Goal: Transaction & Acquisition: Purchase product/service

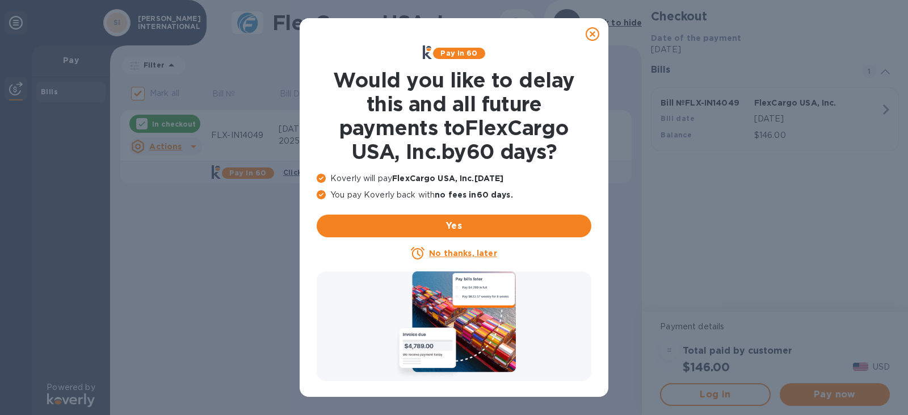
click at [591, 33] on icon at bounding box center [593, 34] width 14 height 14
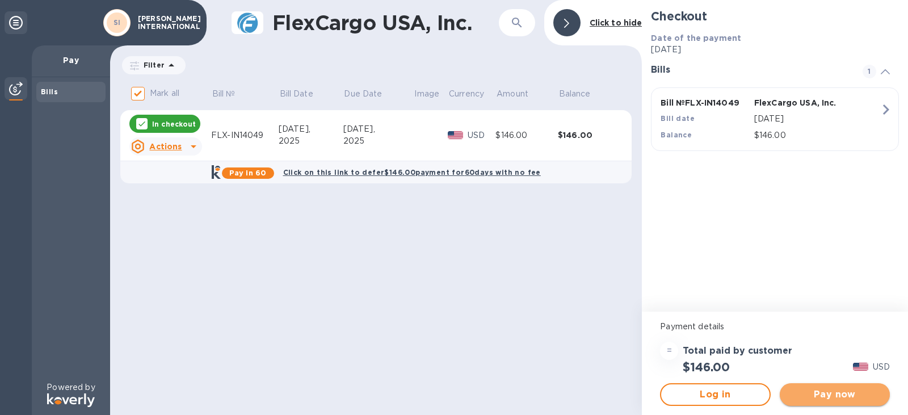
click at [851, 390] on span "Pay now" at bounding box center [835, 395] width 92 height 14
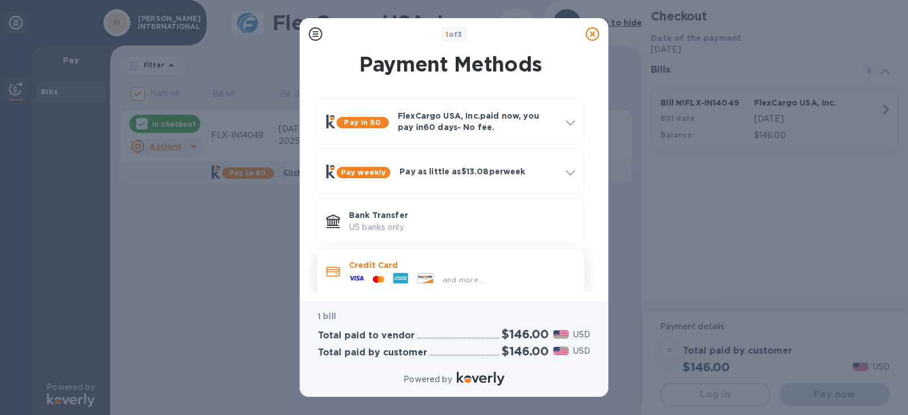
click at [368, 267] on p "Credit Card" at bounding box center [462, 264] width 226 height 11
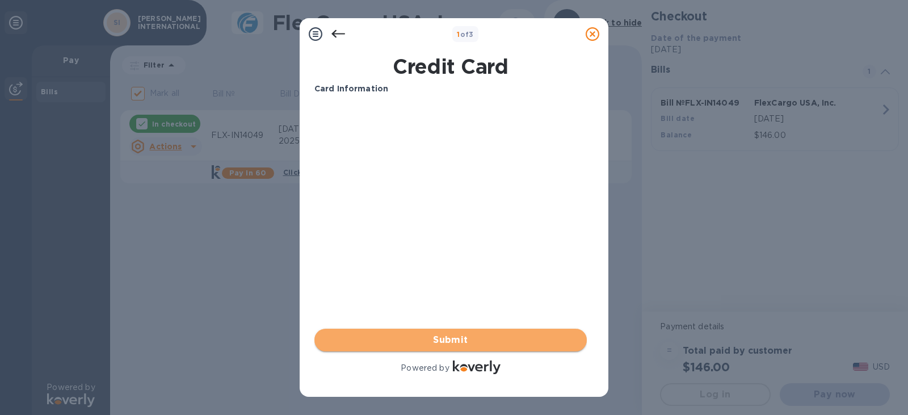
click at [435, 335] on span "Submit" at bounding box center [451, 340] width 254 height 14
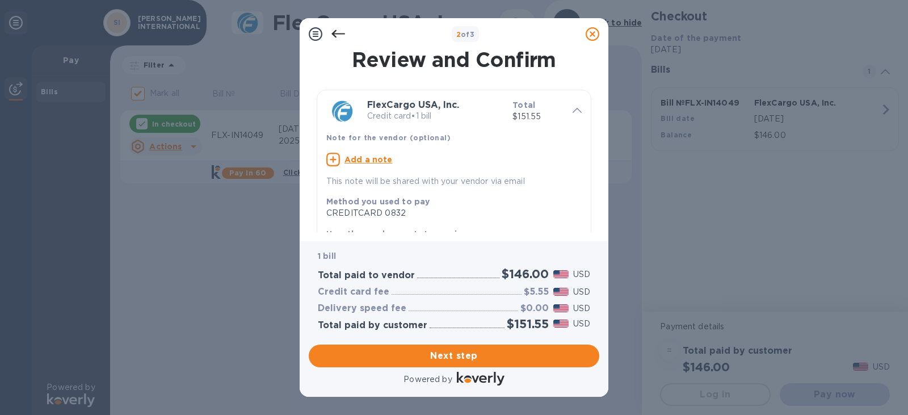
click at [368, 158] on u "Add a note" at bounding box center [369, 159] width 48 height 9
click at [373, 162] on textarea at bounding box center [444, 161] width 237 height 10
click at [339, 162] on textarea at bounding box center [444, 161] width 237 height 10
paste textarea "MEDUEK592156"
type textarea "MEDUEK592156"
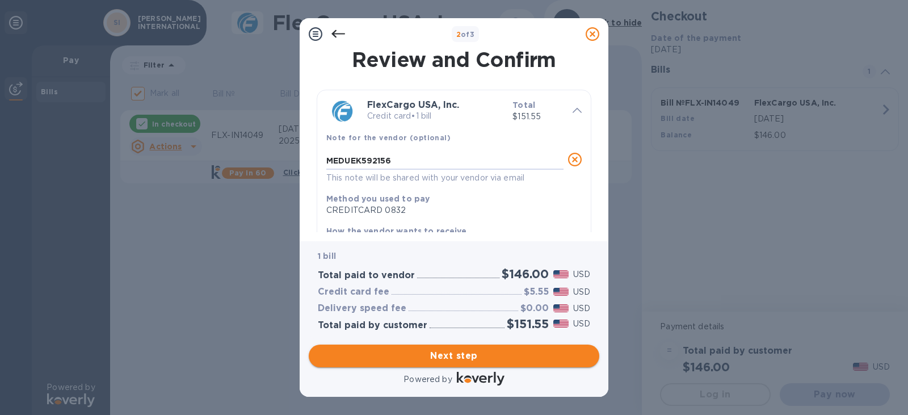
click at [458, 356] on span "Next step" at bounding box center [454, 356] width 272 height 14
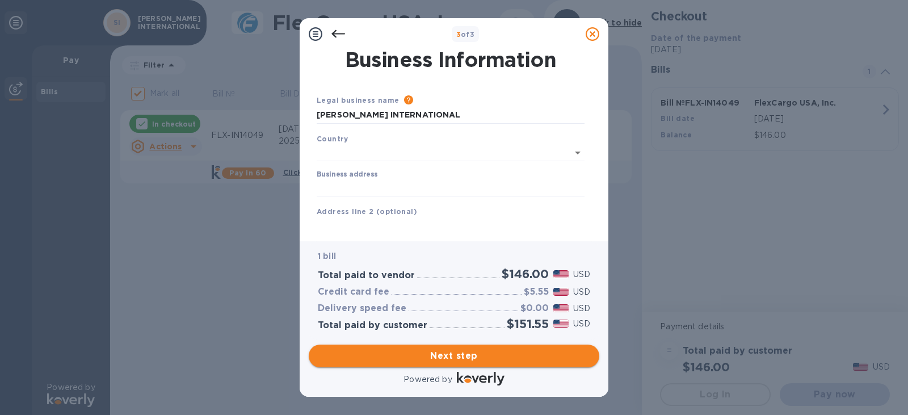
type input "[GEOGRAPHIC_DATA]"
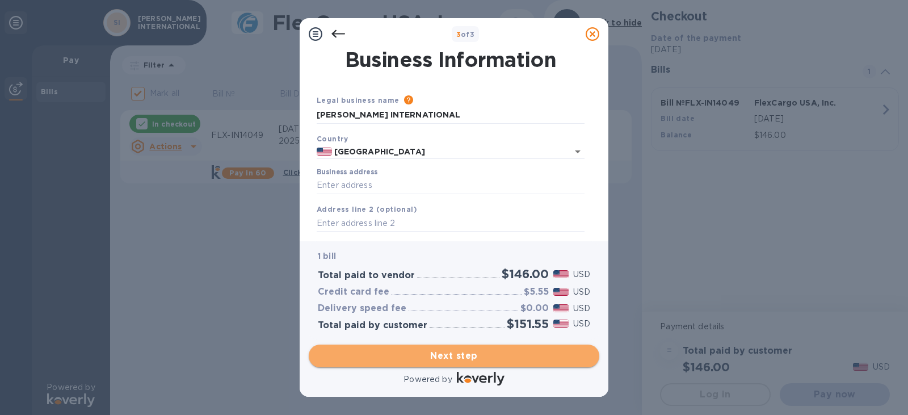
click at [458, 356] on span "Next step" at bounding box center [454, 356] width 272 height 14
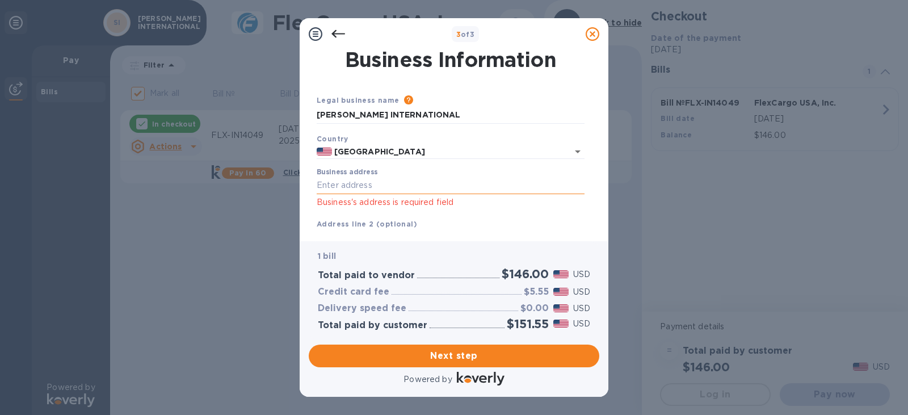
click at [359, 184] on input "Business address" at bounding box center [451, 185] width 268 height 17
click at [338, 186] on input "Business address" at bounding box center [451, 185] width 268 height 17
type input "[STREET_ADDRESS]"
type input "McAllen"
type input "[GEOGRAPHIC_DATA]"
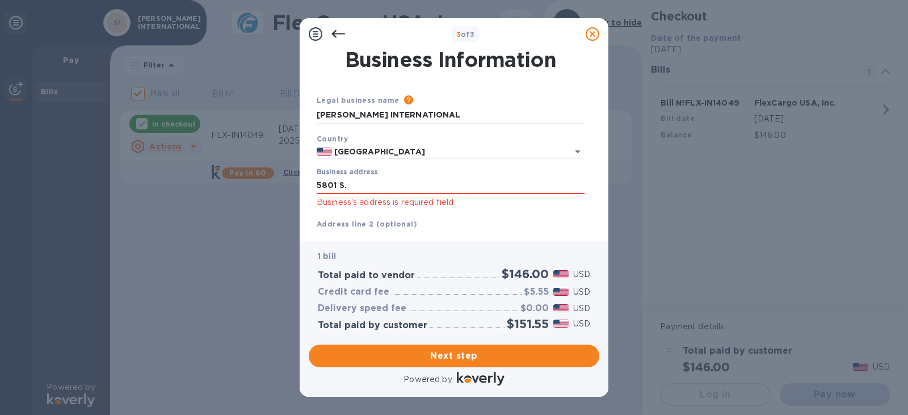
type input "78503"
click at [469, 206] on p "Business's address is required field" at bounding box center [451, 202] width 268 height 13
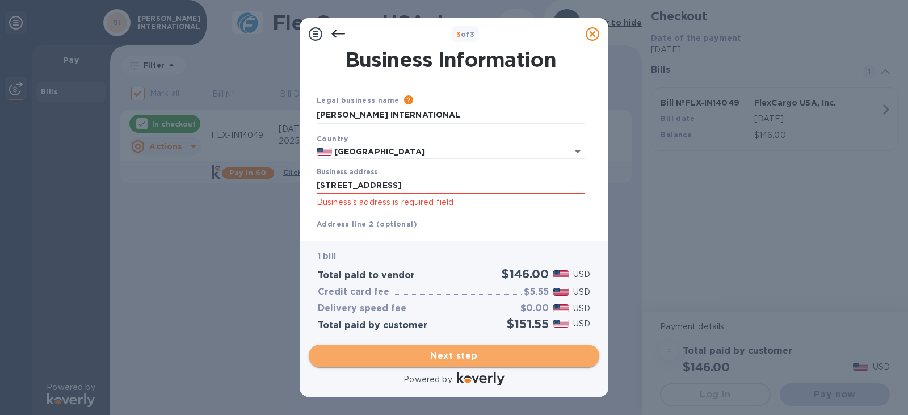
click at [477, 358] on span "Next step" at bounding box center [454, 356] width 272 height 14
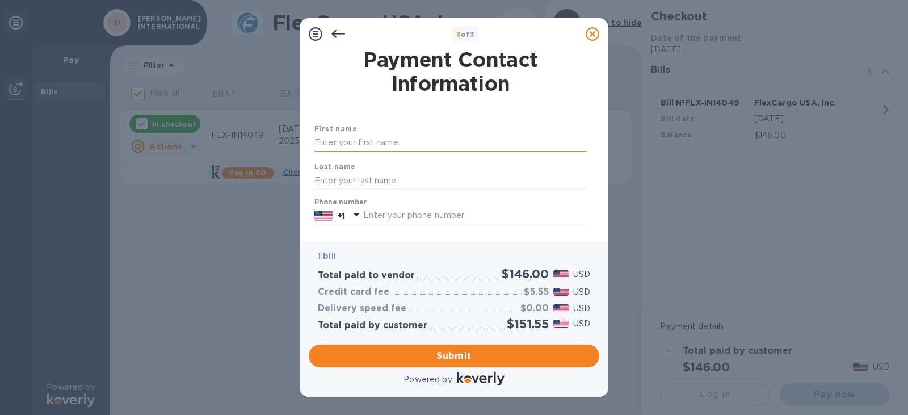
click at [376, 142] on input "text" at bounding box center [450, 143] width 272 height 17
type input "[PERSON_NAME]"
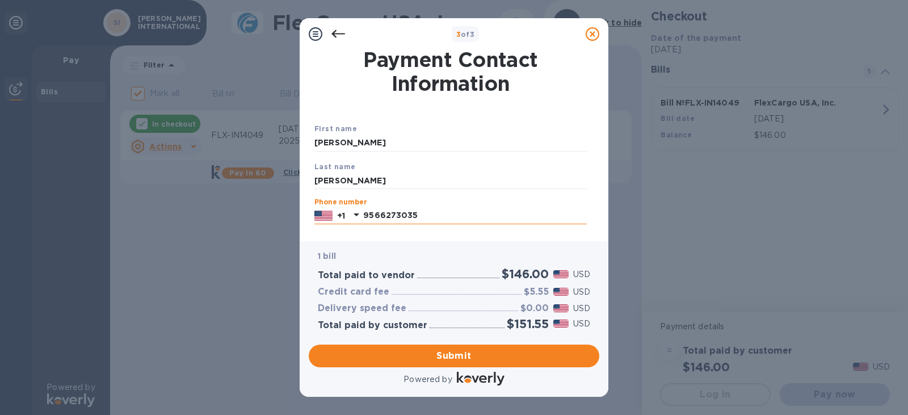
click at [434, 215] on input "9566273035" at bounding box center [475, 215] width 224 height 17
type input "9566273035"
click at [396, 236] on div "Payment Contact Information First name [PERSON_NAME] name [PERSON_NAME] Phone n…" at bounding box center [454, 145] width 309 height 191
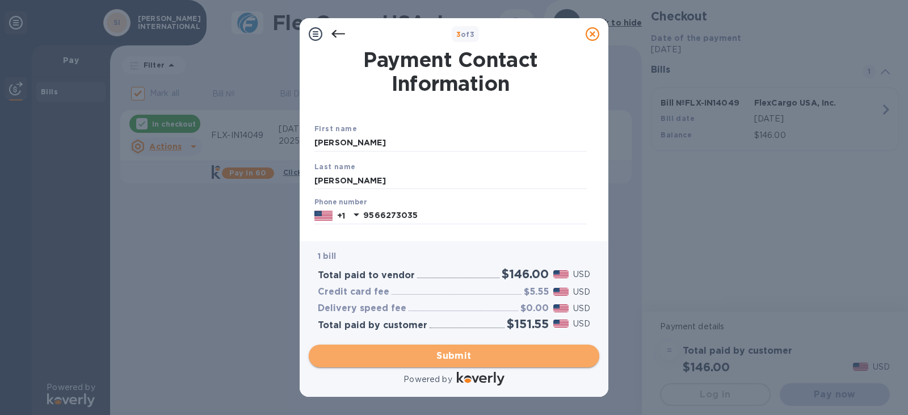
click at [435, 357] on span "Submit" at bounding box center [454, 356] width 272 height 14
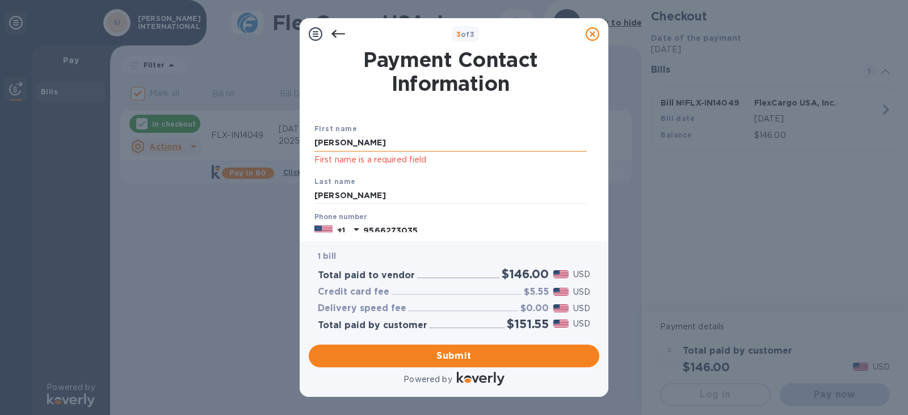
click at [366, 145] on input "[PERSON_NAME]" at bounding box center [450, 143] width 272 height 17
type input "R"
type input "[PERSON_NAME]"
click at [515, 173] on div "Last name [PERSON_NAME]" at bounding box center [451, 190] width 282 height 38
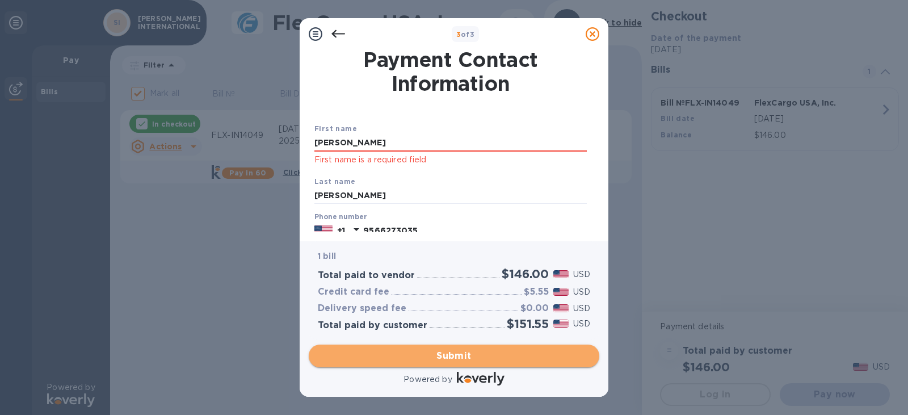
click at [468, 352] on span "Submit" at bounding box center [454, 356] width 272 height 14
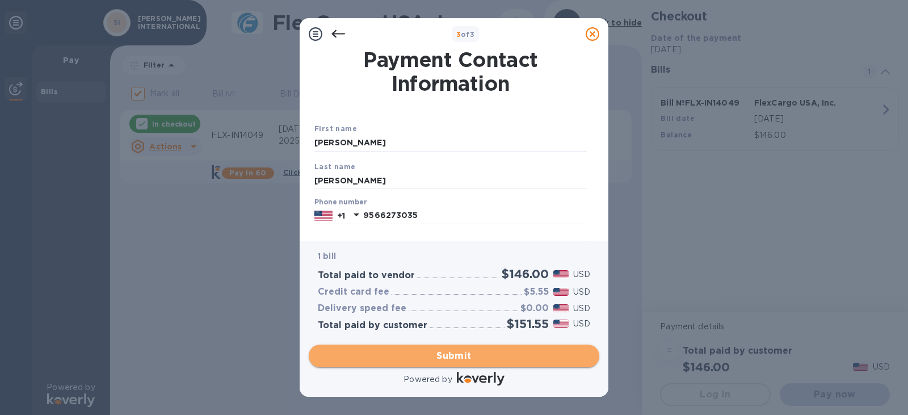
click at [453, 356] on span "Submit" at bounding box center [454, 356] width 272 height 14
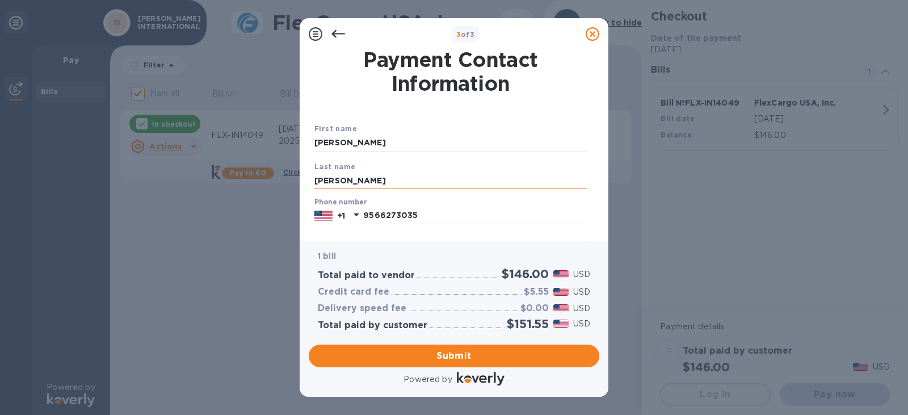
click at [373, 179] on input "[PERSON_NAME]" at bounding box center [450, 180] width 272 height 17
type input "R"
type input "[PERSON_NAME]"
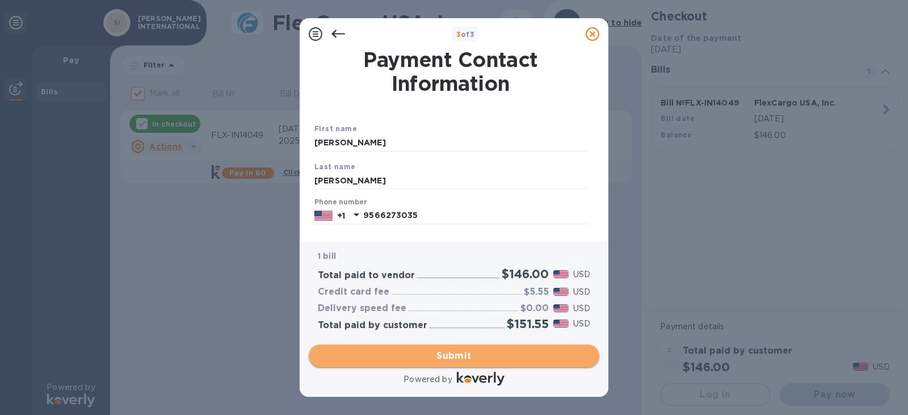
click at [443, 360] on span "Submit" at bounding box center [454, 356] width 272 height 14
click at [520, 355] on span "Submit" at bounding box center [454, 356] width 272 height 14
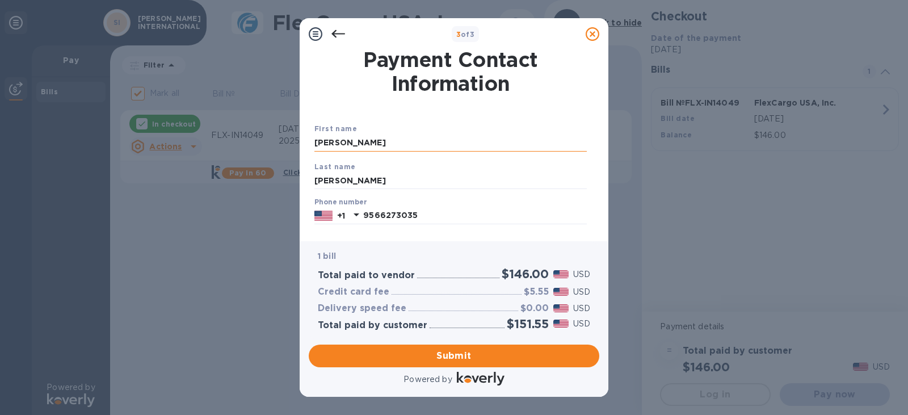
click at [375, 138] on input "[PERSON_NAME]" at bounding box center [450, 143] width 272 height 17
drag, startPoint x: 375, startPoint y: 138, endPoint x: 283, endPoint y: 143, distance: 91.5
click at [283, 143] on div "3 of 3 Payment Contact Information First name [PERSON_NAME] name [PERSON_NAME] …" at bounding box center [454, 207] width 908 height 415
type input "c"
type input "[PERSON_NAME]"
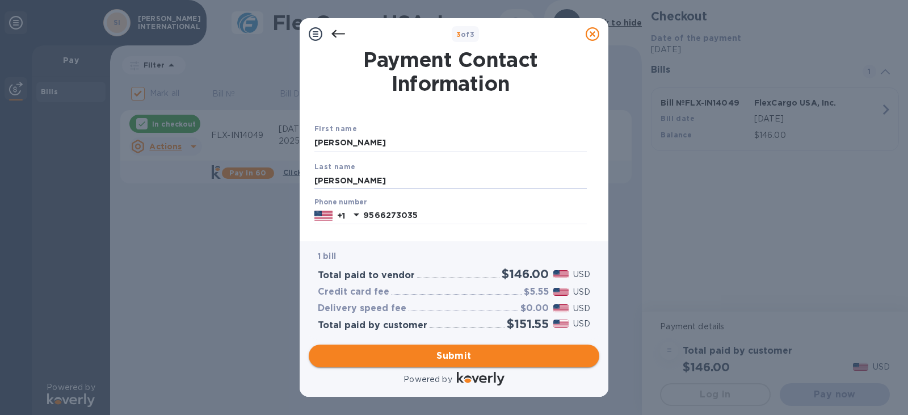
type input "[PERSON_NAME]"
click at [429, 359] on span "Submit" at bounding box center [454, 356] width 272 height 14
click at [339, 33] on icon at bounding box center [338, 34] width 14 height 14
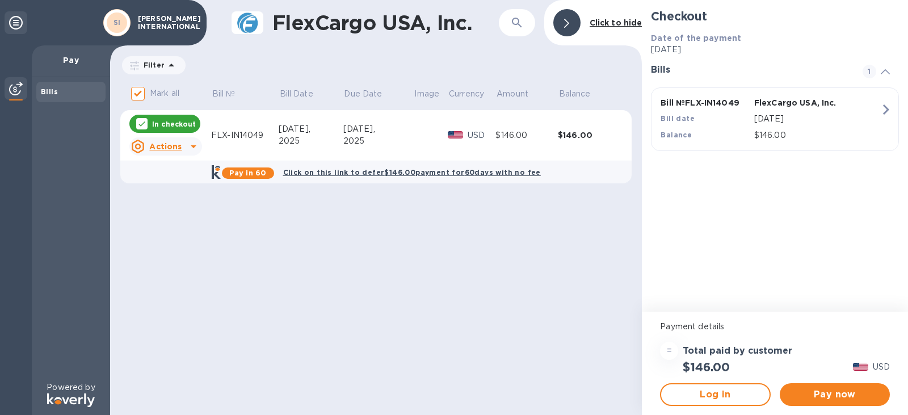
click at [708, 240] on div "Checkout Date of the payment [DATE] Bills 1 Bill № FLX-IN14049 FlexCargo USA, I…" at bounding box center [775, 156] width 266 height 312
click at [829, 392] on span "Pay now" at bounding box center [835, 395] width 92 height 14
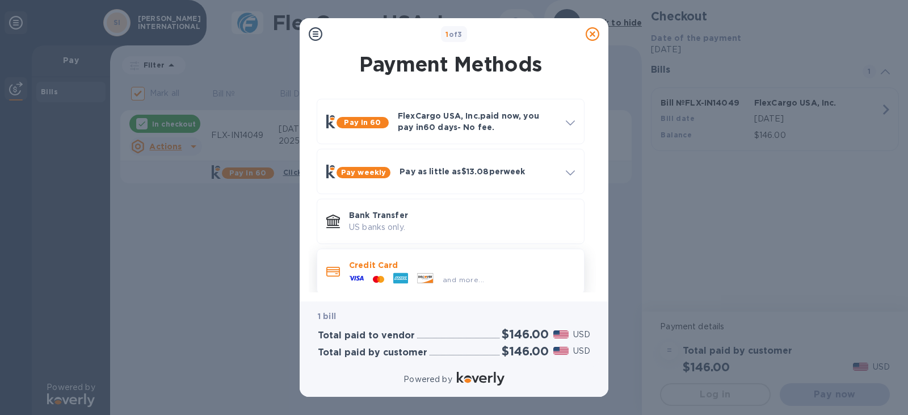
scroll to position [11, 0]
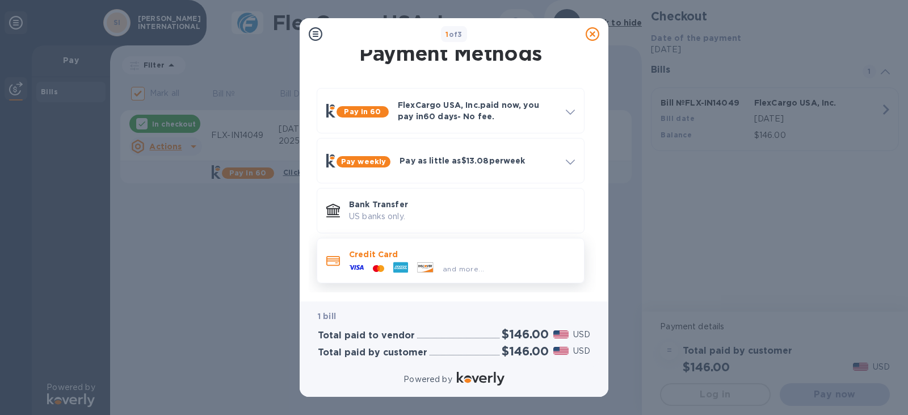
click at [460, 268] on span "and more..." at bounding box center [463, 268] width 41 height 9
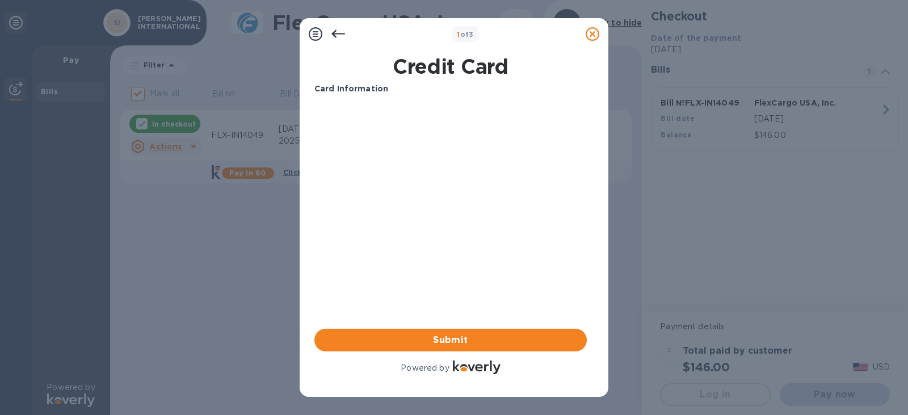
scroll to position [0, 0]
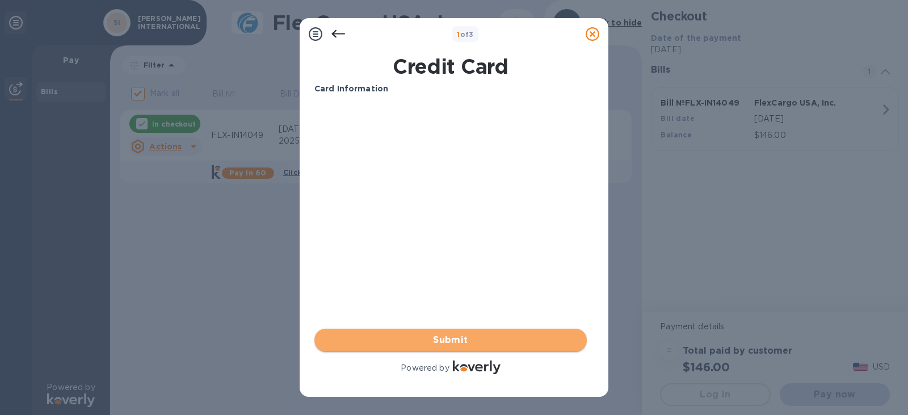
click at [443, 340] on span "Submit" at bounding box center [451, 340] width 254 height 14
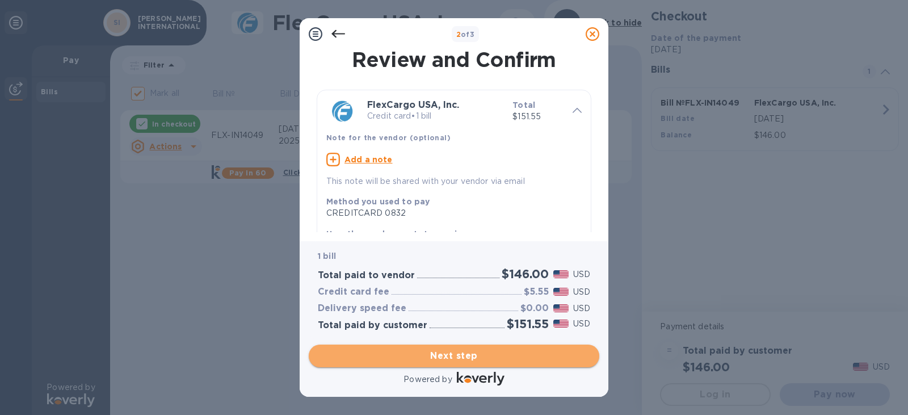
click at [501, 362] on span "Next step" at bounding box center [454, 356] width 272 height 14
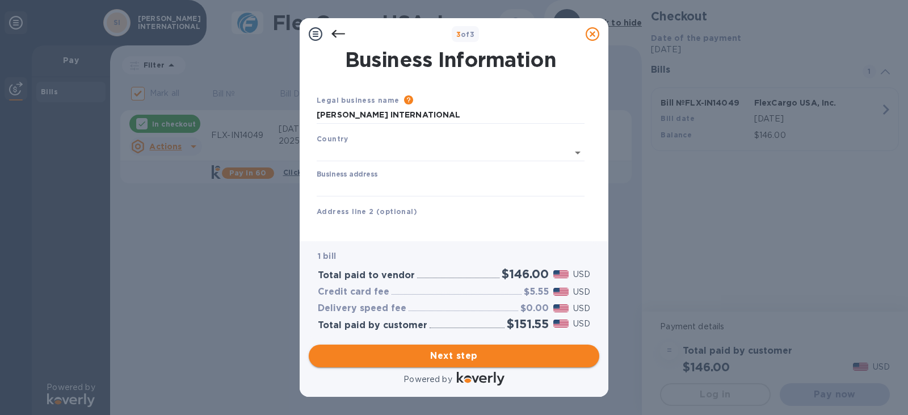
type input "[GEOGRAPHIC_DATA]"
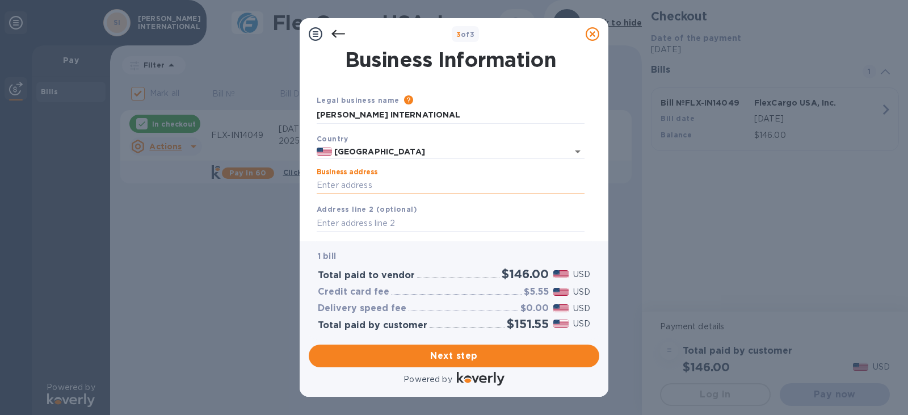
click at [396, 184] on input "Business address" at bounding box center [451, 185] width 268 height 17
click at [338, 31] on icon at bounding box center [338, 34] width 14 height 14
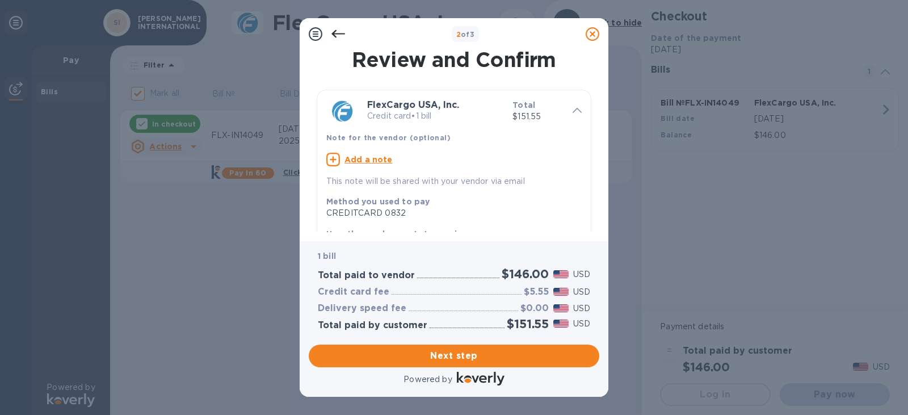
click at [373, 159] on u "Add a note" at bounding box center [369, 159] width 48 height 9
click at [373, 159] on textarea at bounding box center [444, 161] width 237 height 10
drag, startPoint x: 377, startPoint y: 156, endPoint x: 386, endPoint y: 152, distance: 9.9
click at [377, 156] on textarea at bounding box center [444, 161] width 237 height 10
type textarea "MEDUEK592156"
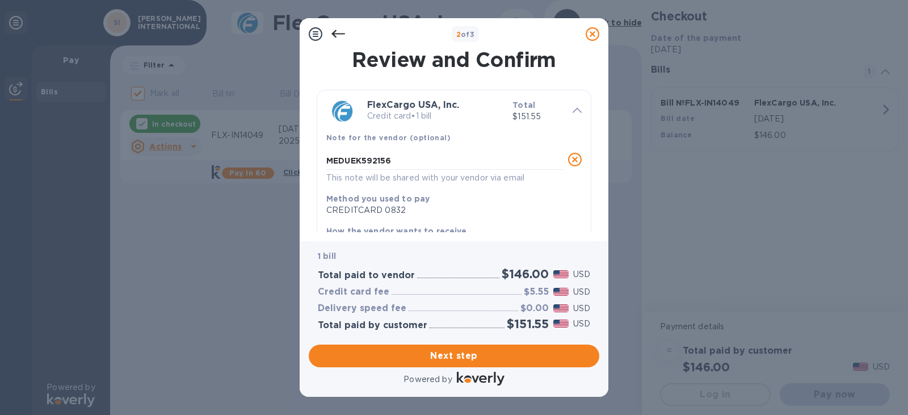
click at [474, 212] on div "CREDITCARD 0832" at bounding box center [449, 210] width 246 height 12
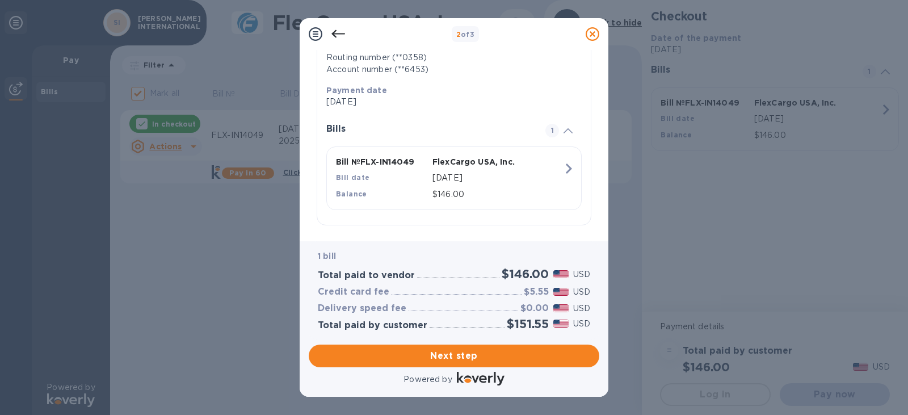
scroll to position [192, 0]
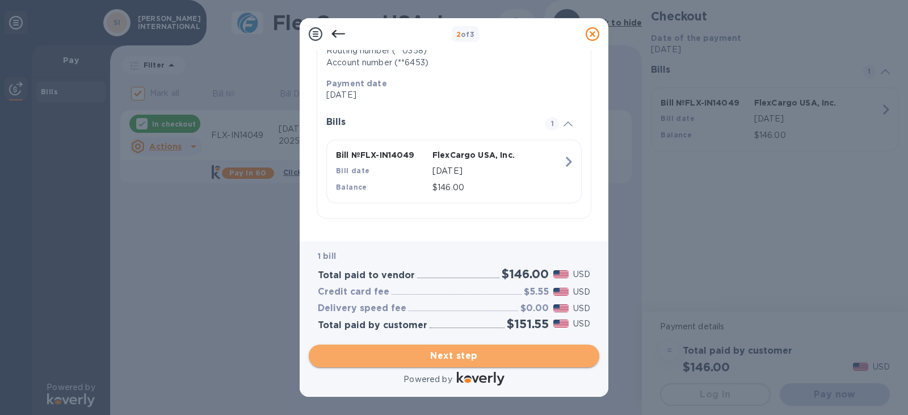
click at [474, 359] on span "Next step" at bounding box center [454, 356] width 272 height 14
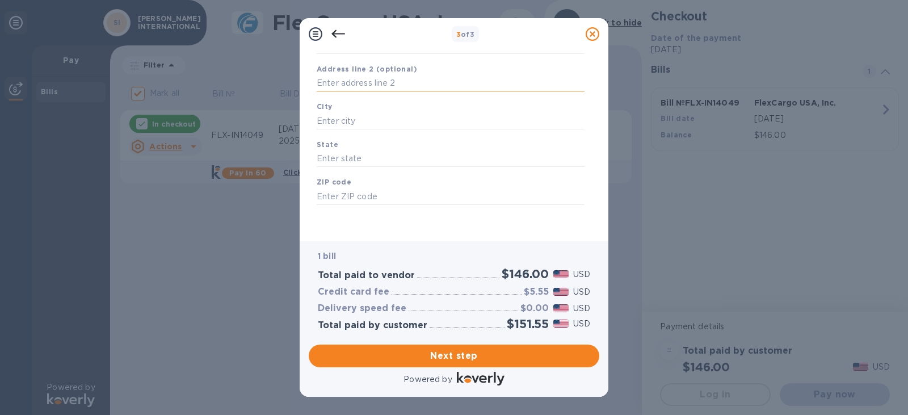
click at [376, 82] on input "text" at bounding box center [451, 83] width 268 height 17
click at [369, 87] on input "text" at bounding box center [451, 83] width 268 height 17
type input "[STREET_ADDRESS]"
type input "MCALLEN"
type input "[GEOGRAPHIC_DATA]"
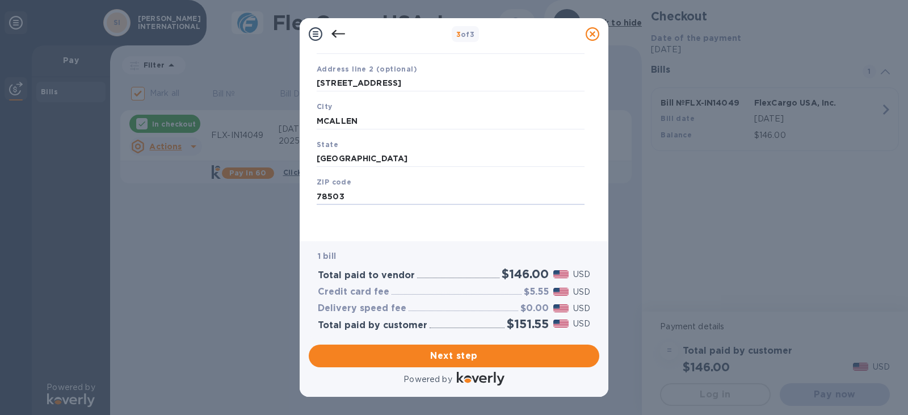
type input "78503"
click at [405, 219] on div "Legal business name Please provide the legal name that appears on your SS-4 for…" at bounding box center [450, 93] width 277 height 278
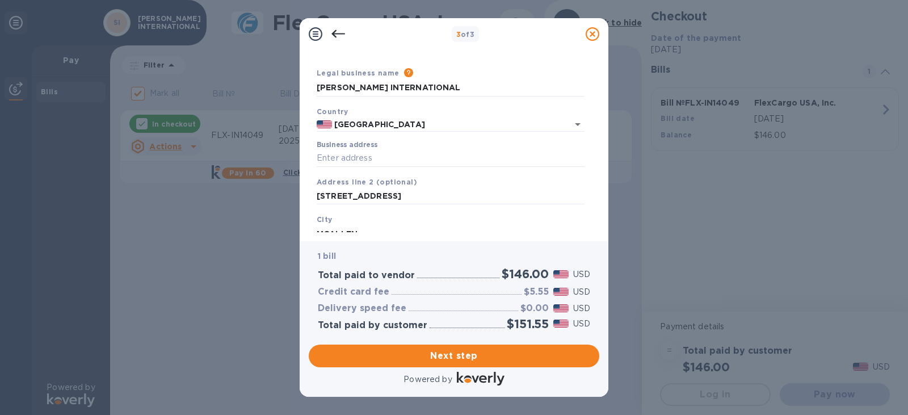
scroll to position [27, 0]
click at [348, 161] on input "Business address" at bounding box center [451, 158] width 268 height 17
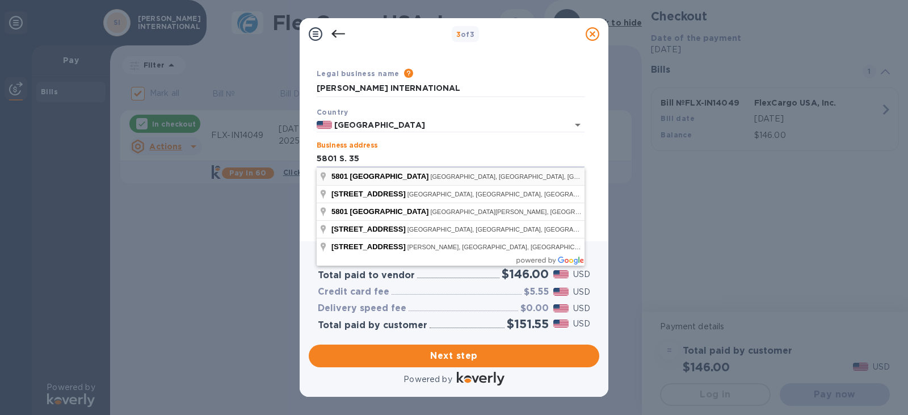
type input "[STREET_ADDRESS]"
type input "McAllen"
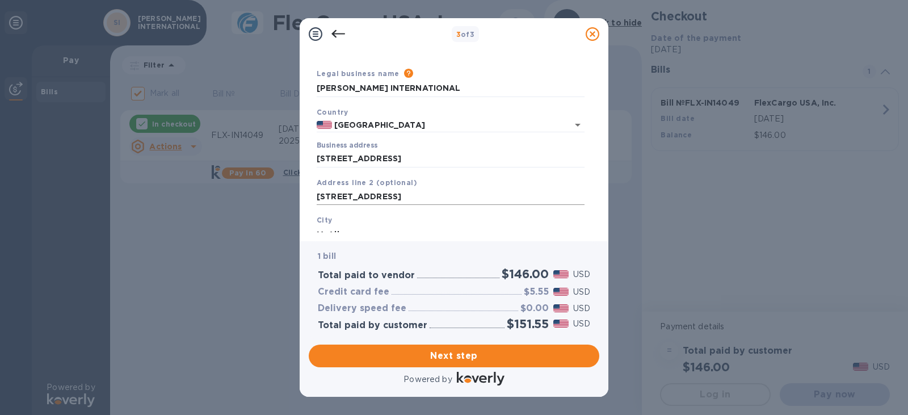
click at [414, 197] on input "[STREET_ADDRESS]" at bounding box center [451, 196] width 268 height 17
type input "5"
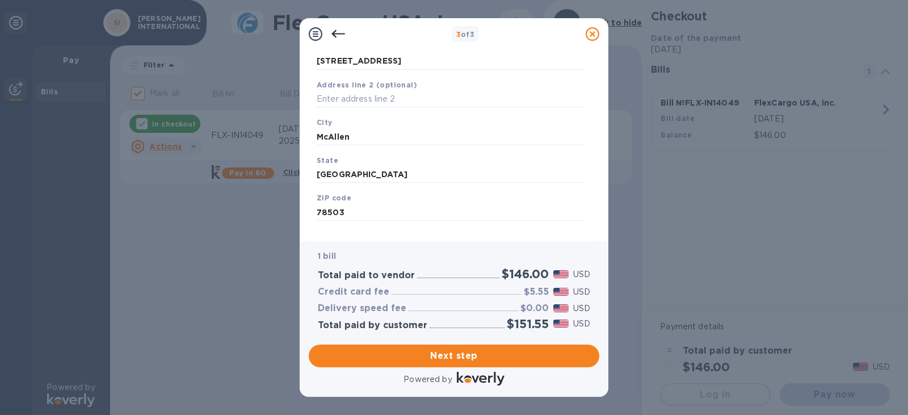
scroll to position [140, 0]
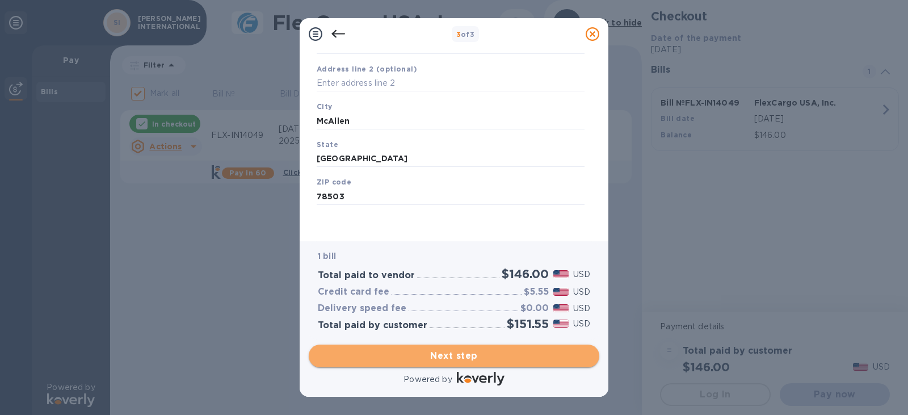
click at [495, 354] on span "Next step" at bounding box center [454, 356] width 272 height 14
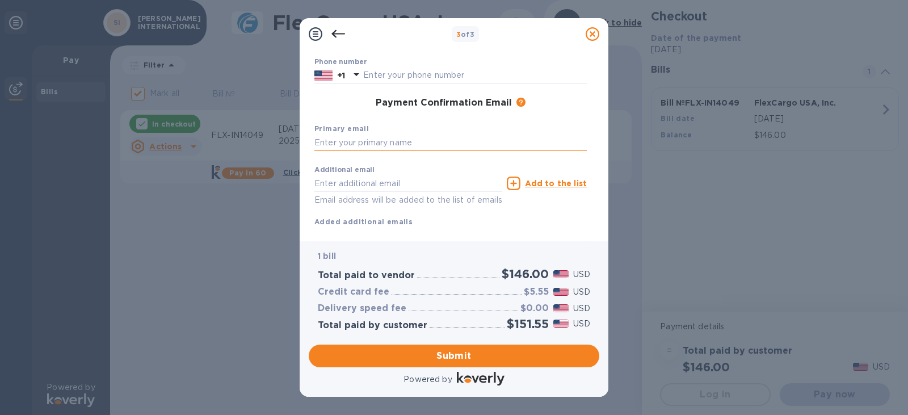
click at [368, 141] on input "text" at bounding box center [450, 143] width 272 height 17
type input "[PERSON_NAME][EMAIL_ADDRESS][DOMAIN_NAME]"
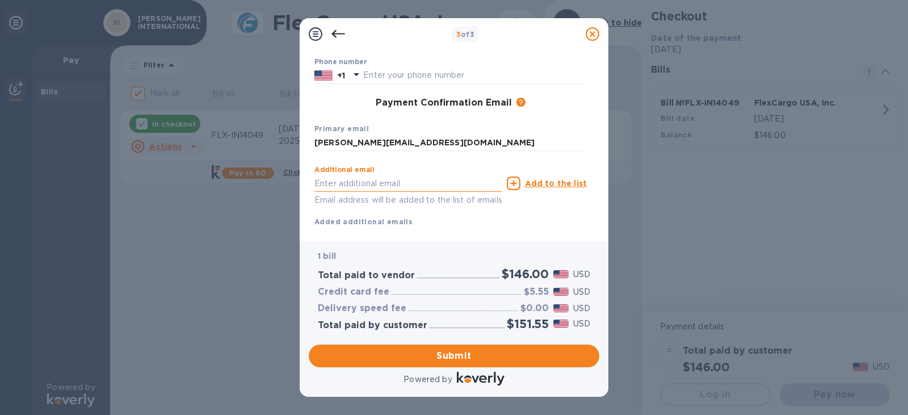
click at [371, 185] on input "text" at bounding box center [408, 183] width 188 height 17
type input "[PERSON_NAME][EMAIL_ADDRESS][DOMAIN_NAME]"
click at [486, 225] on div "Additional email [PERSON_NAME][EMAIL_ADDRESS][DOMAIN_NAME] Email address will b…" at bounding box center [450, 194] width 272 height 68
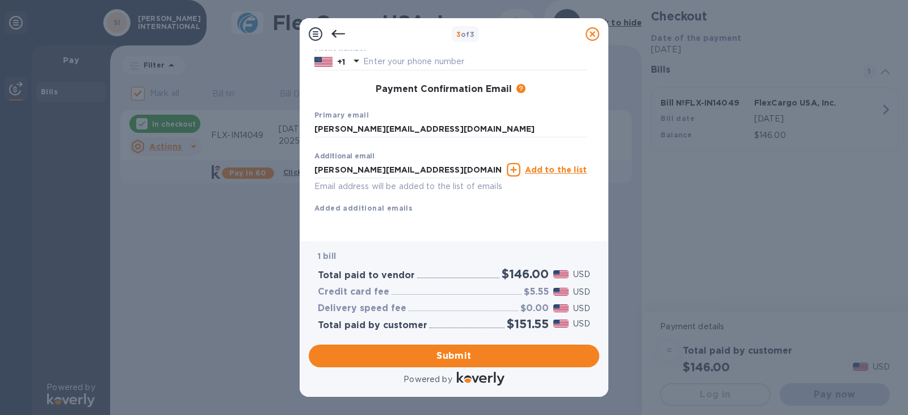
scroll to position [167, 0]
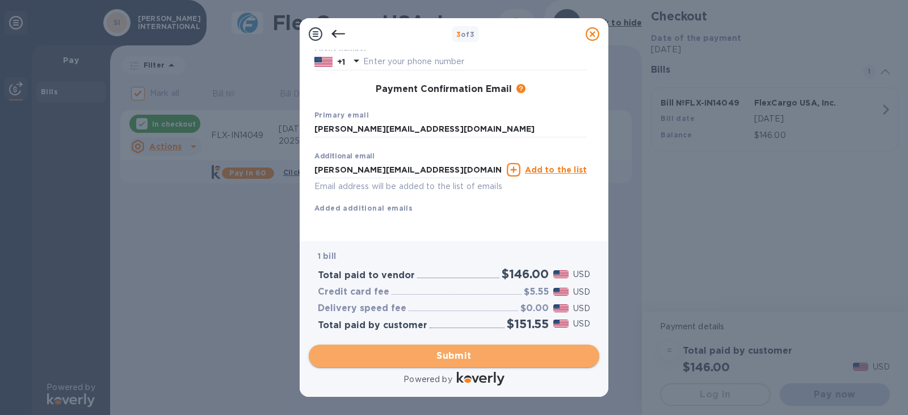
click at [443, 360] on span "Submit" at bounding box center [454, 356] width 272 height 14
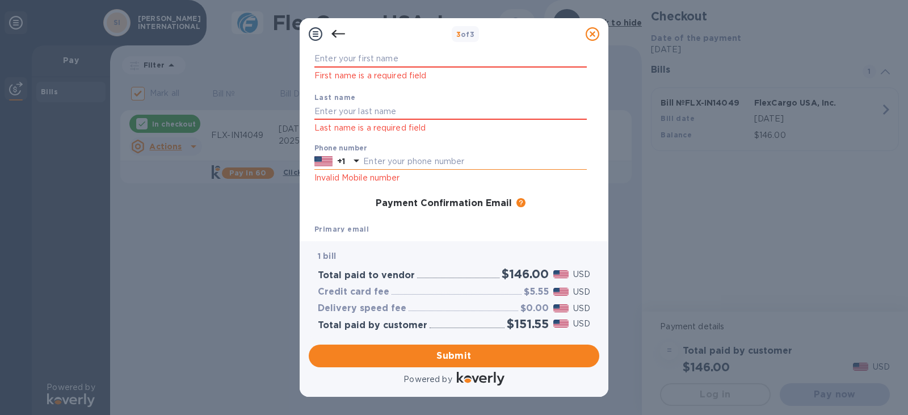
scroll to position [83, 0]
click at [397, 162] on input "text" at bounding box center [475, 162] width 224 height 17
type input "9566273035"
click at [577, 191] on div "First name First name is a required field Last name Last name is a required fie…" at bounding box center [451, 184] width 282 height 299
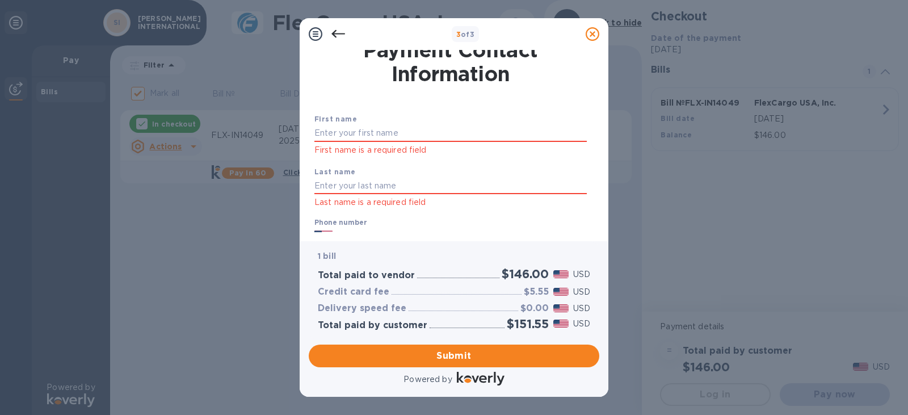
scroll to position [0, 0]
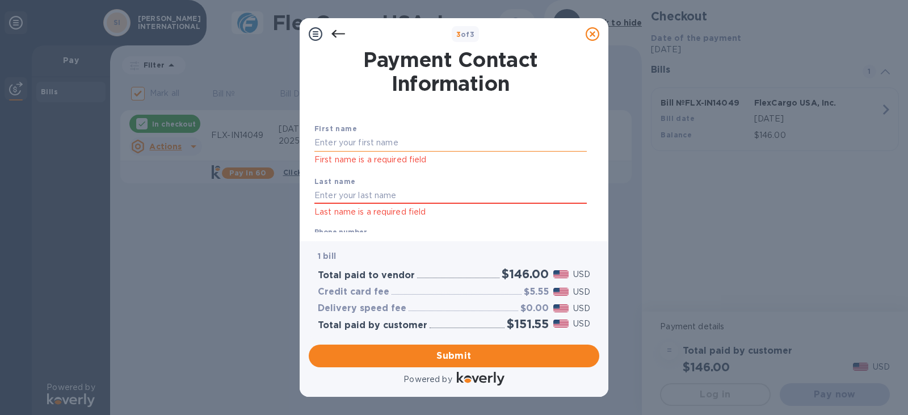
click at [438, 146] on input "text" at bounding box center [450, 143] width 272 height 17
type input "r"
type input "[PERSON_NAME]"
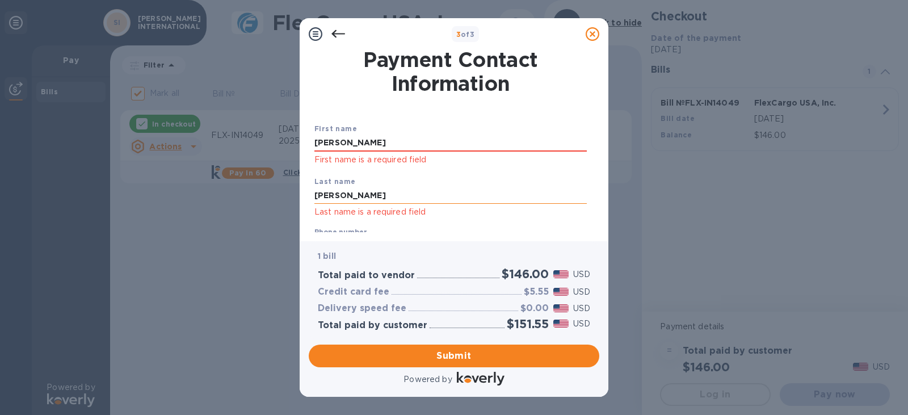
click at [490, 198] on input "[PERSON_NAME]" at bounding box center [450, 195] width 272 height 17
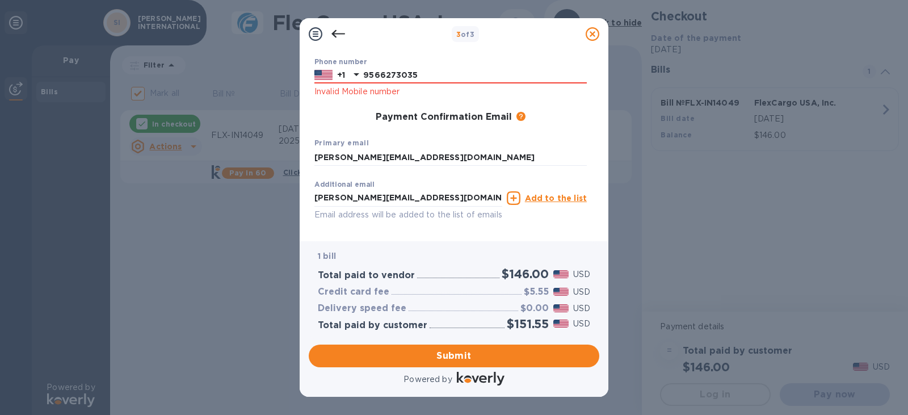
scroll to position [212, 0]
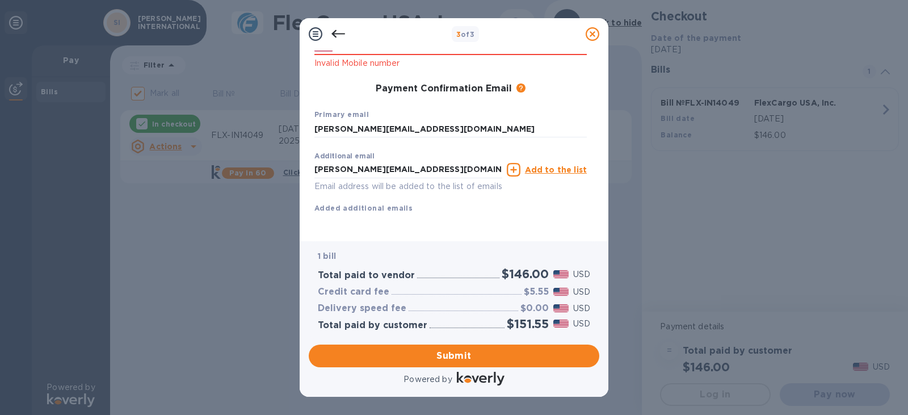
type input "[PERSON_NAME]"
click at [599, 219] on div "Payment Contact Information First name [PERSON_NAME] First name is a required f…" at bounding box center [454, 145] width 309 height 191
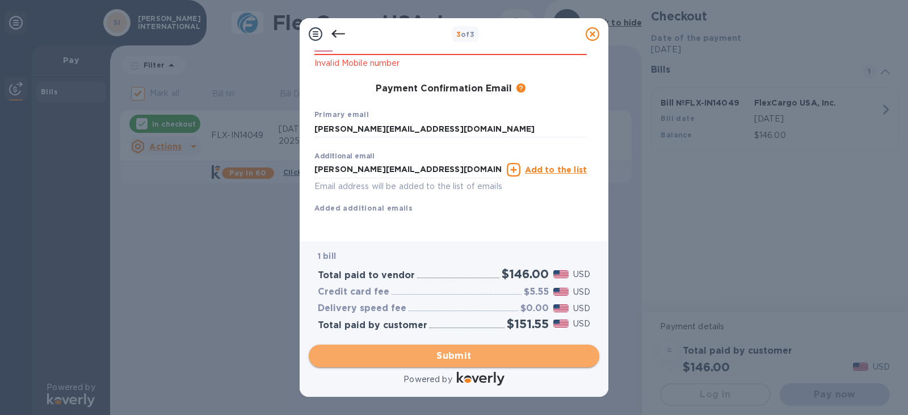
click at [478, 356] on span "Submit" at bounding box center [454, 356] width 272 height 14
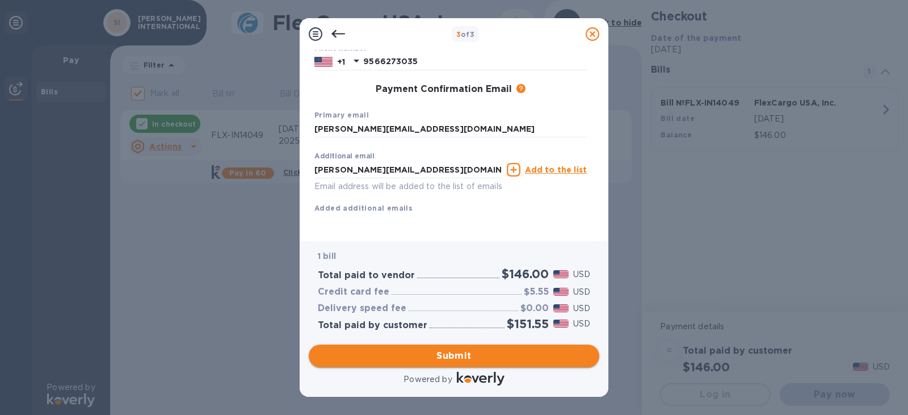
scroll to position [167, 0]
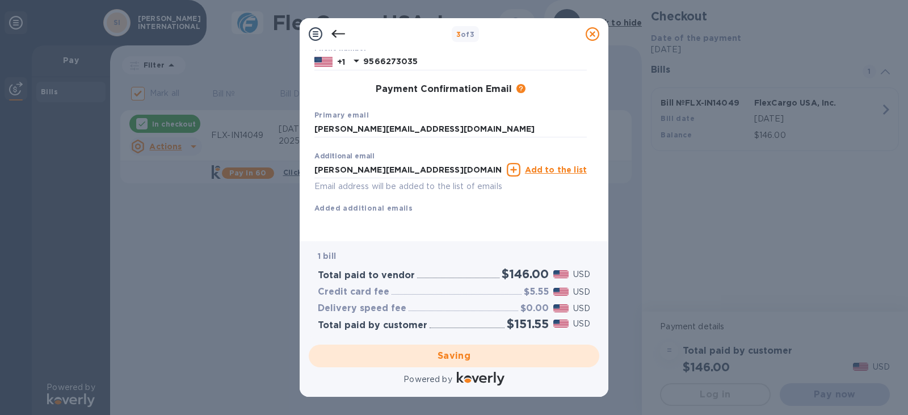
checkbox input "false"
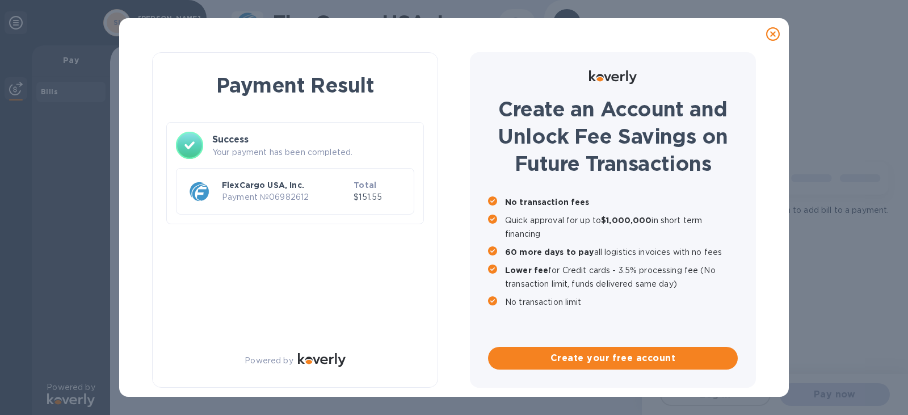
scroll to position [0, 0]
